Goal: Check status: Check status

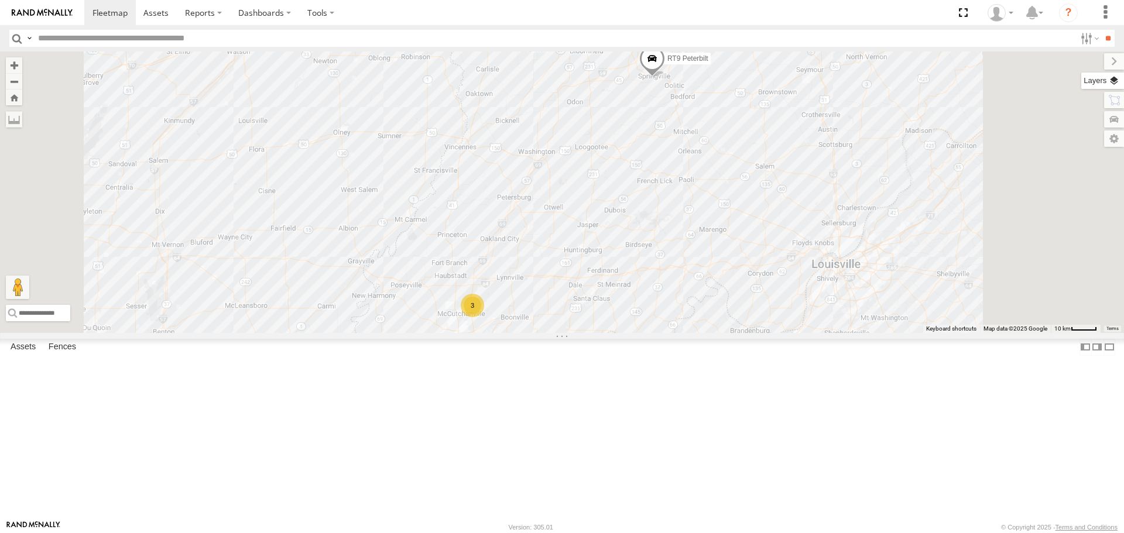
click at [1111, 77] on label at bounding box center [1102, 81] width 43 height 16
click at [0, 0] on span "Basemaps" at bounding box center [0, 0] width 0 height 0
click at [0, 0] on span "Satellite + Roadmap" at bounding box center [0, 0] width 0 height 0
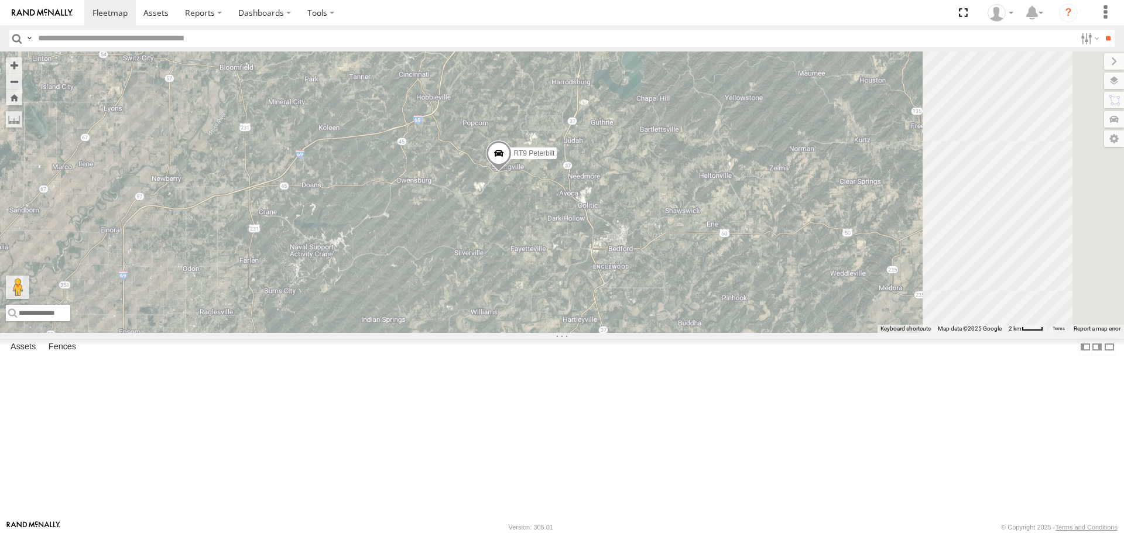
drag, startPoint x: 846, startPoint y: 174, endPoint x: 652, endPoint y: 290, distance: 225.7
click at [652, 290] on div "RT9 Peterbilt" at bounding box center [562, 191] width 1124 height 281
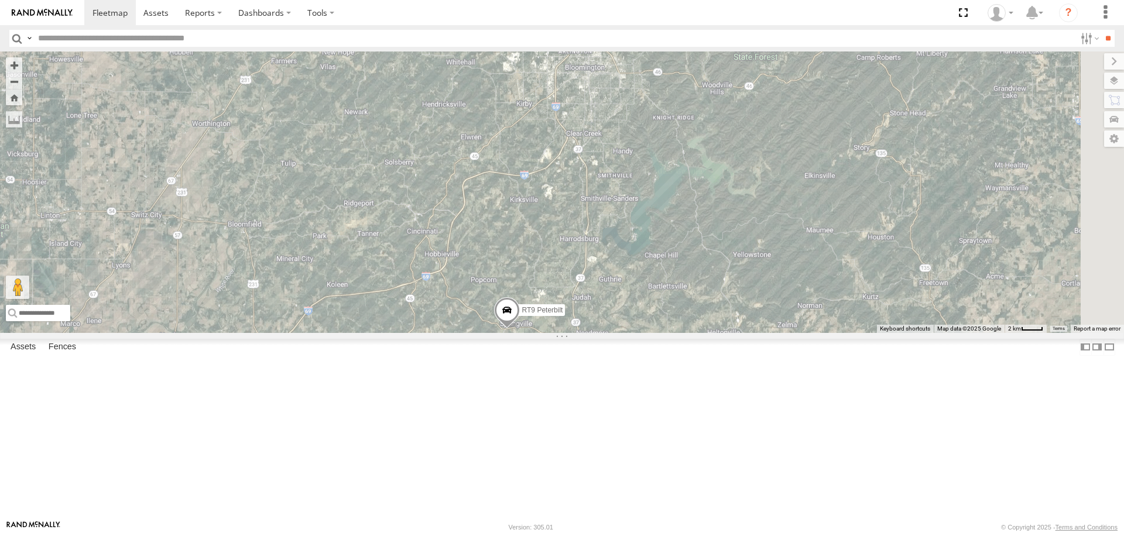
drag, startPoint x: 566, startPoint y: 301, endPoint x: 573, endPoint y: 445, distance: 143.5
click at [573, 332] on div "RT9 Peterbilt" at bounding box center [562, 191] width 1124 height 281
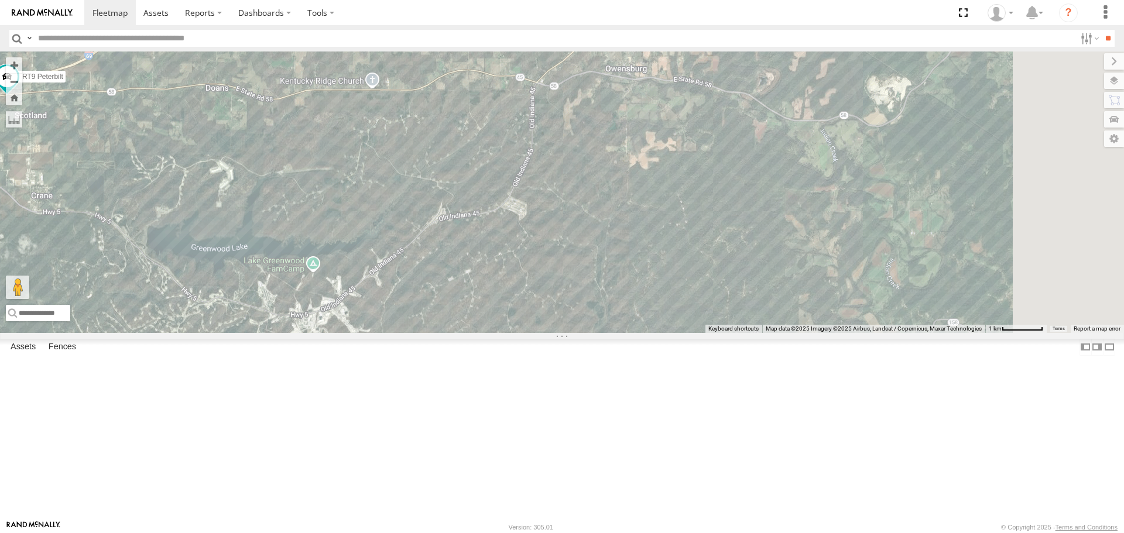
drag, startPoint x: 904, startPoint y: 244, endPoint x: 439, endPoint y: 239, distance: 464.7
click at [439, 239] on div "RT9 Peterbilt" at bounding box center [562, 191] width 1124 height 281
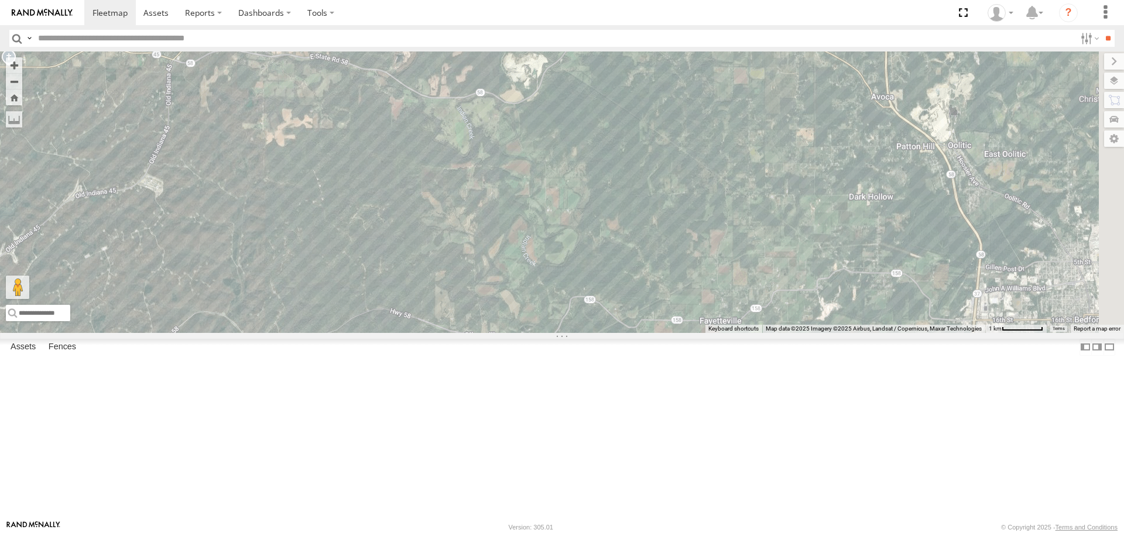
drag, startPoint x: 820, startPoint y: 235, endPoint x: 456, endPoint y: 214, distance: 364.6
click at [456, 214] on div "RT9 Peterbilt" at bounding box center [562, 191] width 1124 height 281
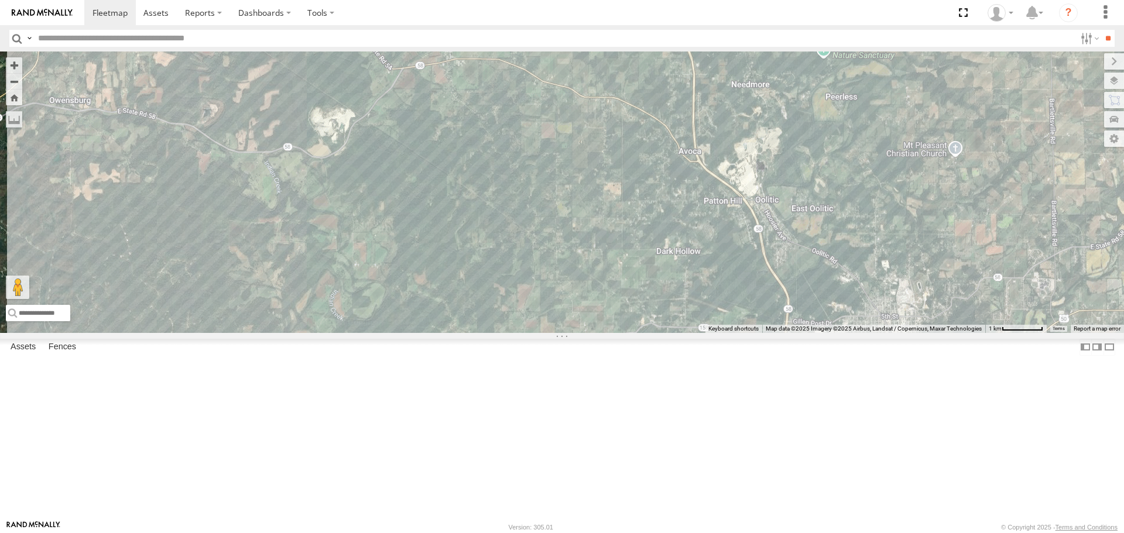
drag, startPoint x: 821, startPoint y: 141, endPoint x: 632, endPoint y: 195, distance: 196.5
click at [632, 195] on div "RT9 Peterbilt" at bounding box center [562, 191] width 1124 height 281
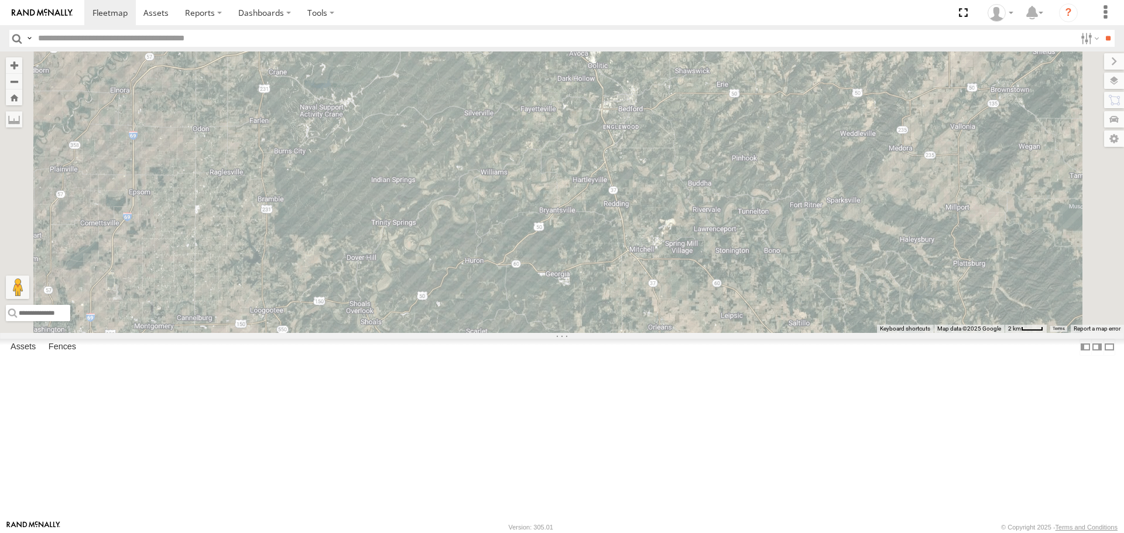
drag, startPoint x: 790, startPoint y: 399, endPoint x: 723, endPoint y: 312, distance: 109.8
click at [723, 312] on div "RT9 Peterbilt" at bounding box center [562, 191] width 1124 height 281
